Goal: Check status: Check status

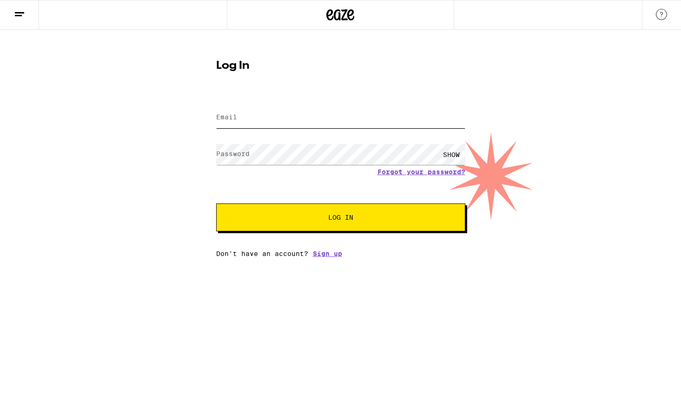
type input "[EMAIL_ADDRESS][DOMAIN_NAME]"
click at [314, 220] on span "Log In" at bounding box center [341, 217] width 174 height 7
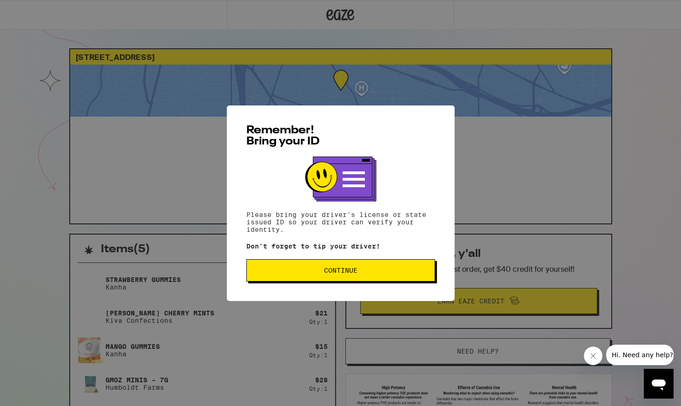
click at [324, 274] on span "Continue" at bounding box center [340, 270] width 33 height 7
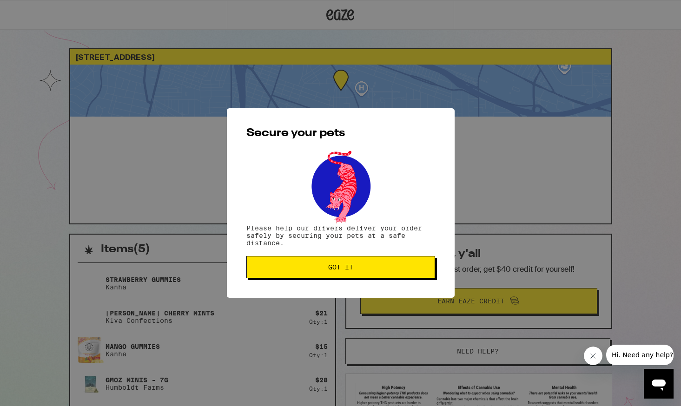
click at [324, 274] on button "Got it" at bounding box center [340, 267] width 189 height 22
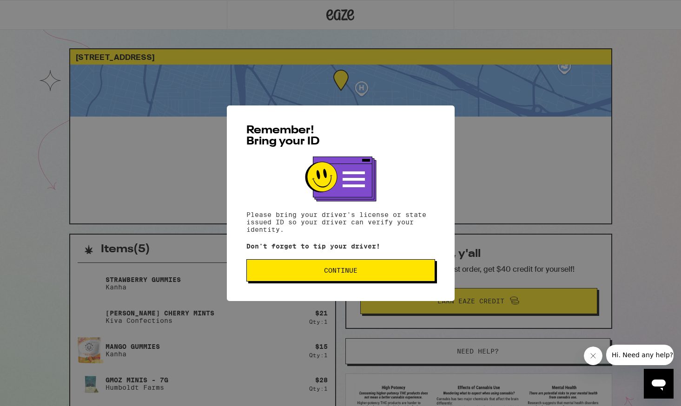
click at [347, 277] on button "Continue" at bounding box center [340, 270] width 189 height 22
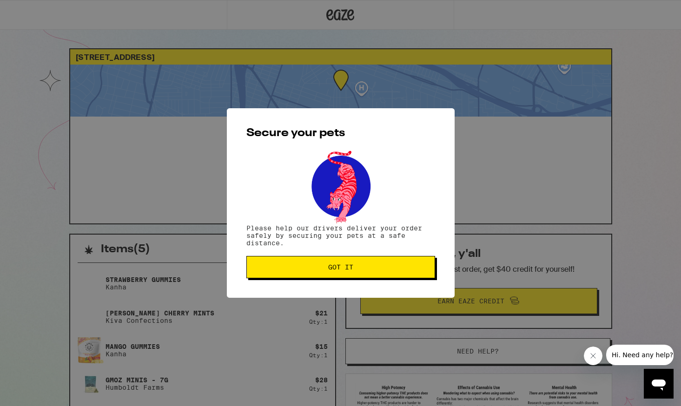
click at [347, 277] on button "Got it" at bounding box center [340, 267] width 189 height 22
